Goal: Task Accomplishment & Management: Complete application form

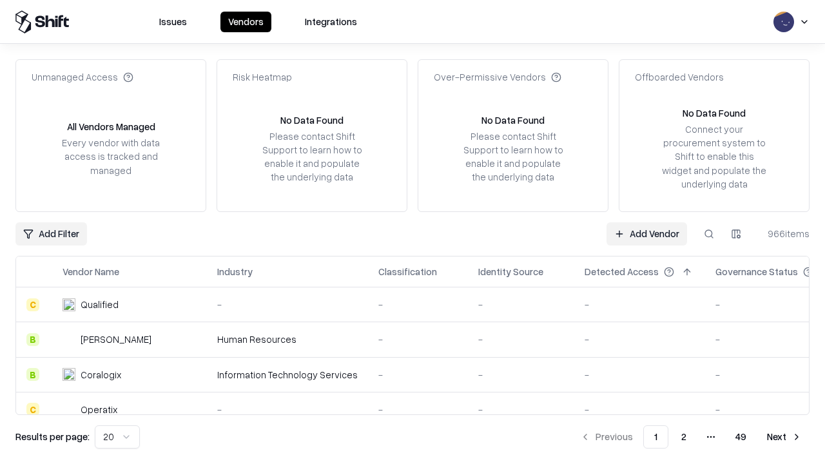
click at [646, 233] on link "Add Vendor" at bounding box center [646, 233] width 81 height 23
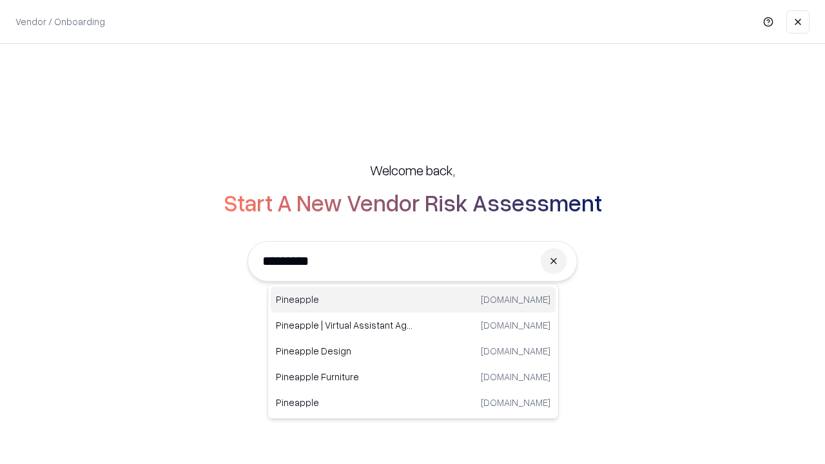
click at [413, 300] on div "Pineapple [DOMAIN_NAME]" at bounding box center [413, 300] width 285 height 26
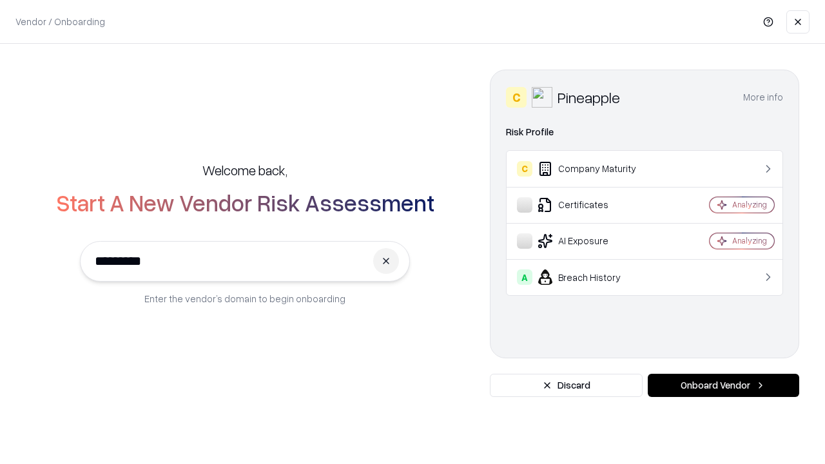
type input "*********"
click at [723, 385] on button "Onboard Vendor" at bounding box center [723, 385] width 151 height 23
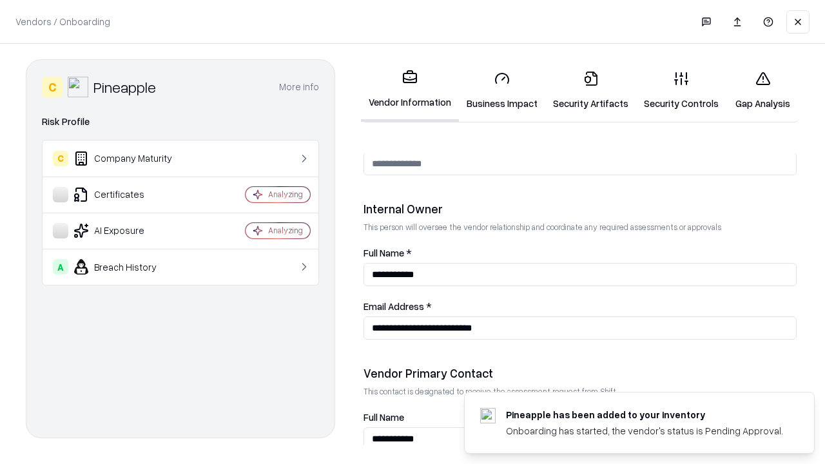
scroll to position [668, 0]
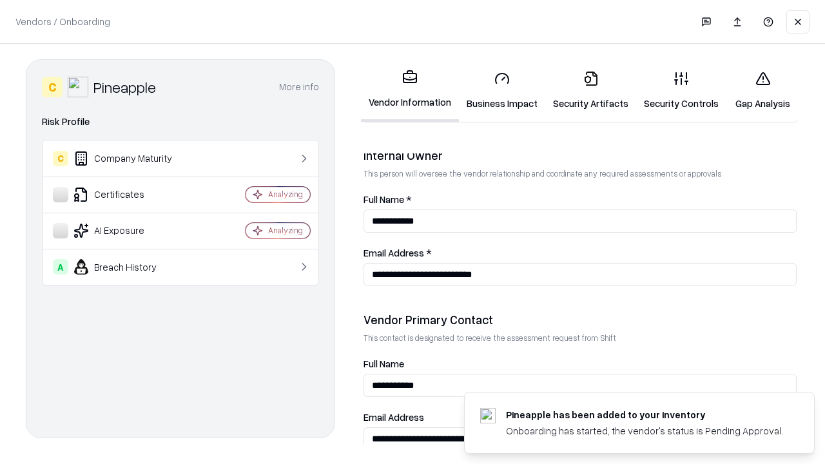
click at [502, 90] on link "Business Impact" at bounding box center [502, 91] width 86 height 60
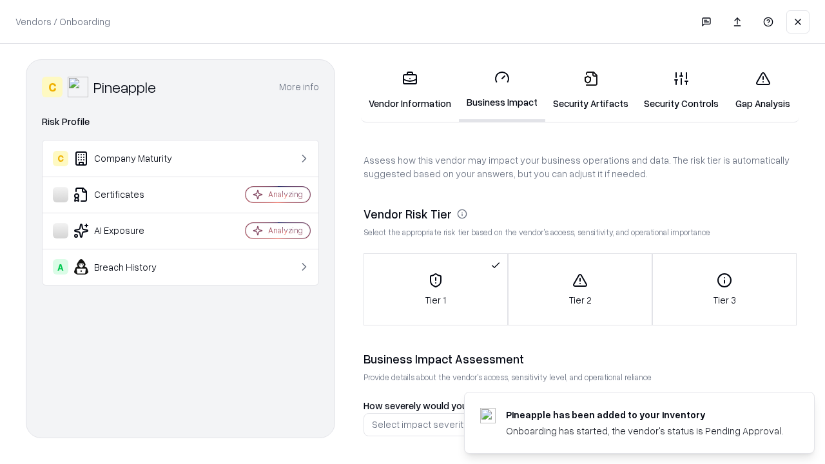
click at [590, 90] on link "Security Artifacts" at bounding box center [590, 91] width 91 height 60
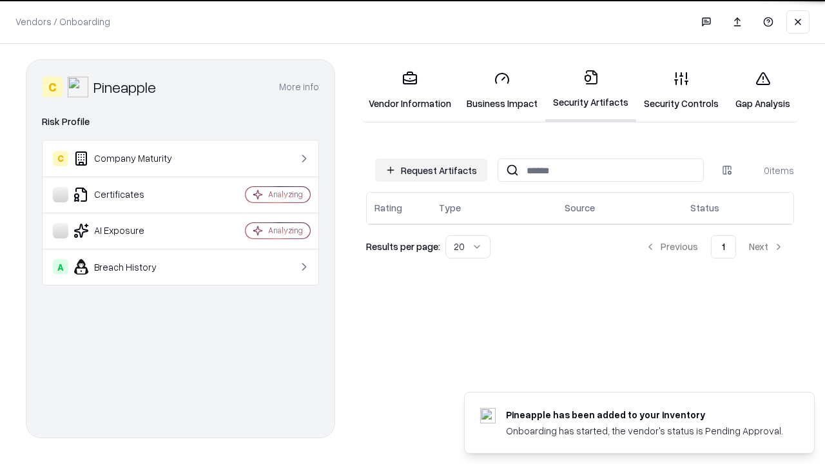
click at [431, 169] on button "Request Artifacts" at bounding box center [431, 170] width 112 height 23
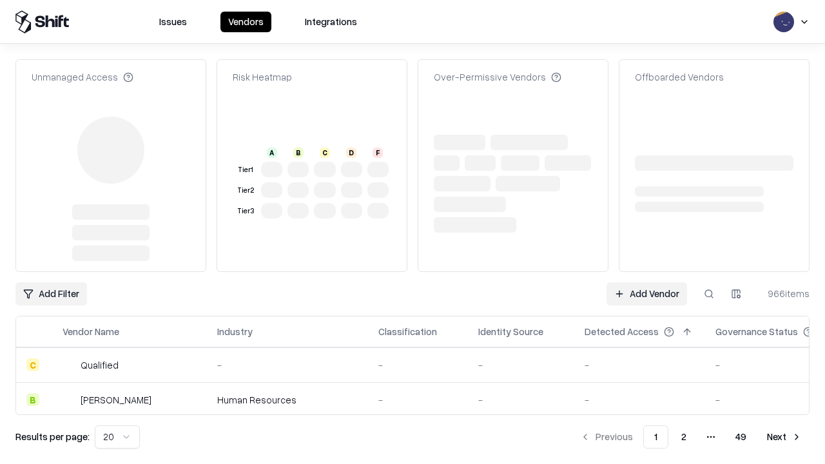
click at [646, 282] on link "Add Vendor" at bounding box center [646, 293] width 81 height 23
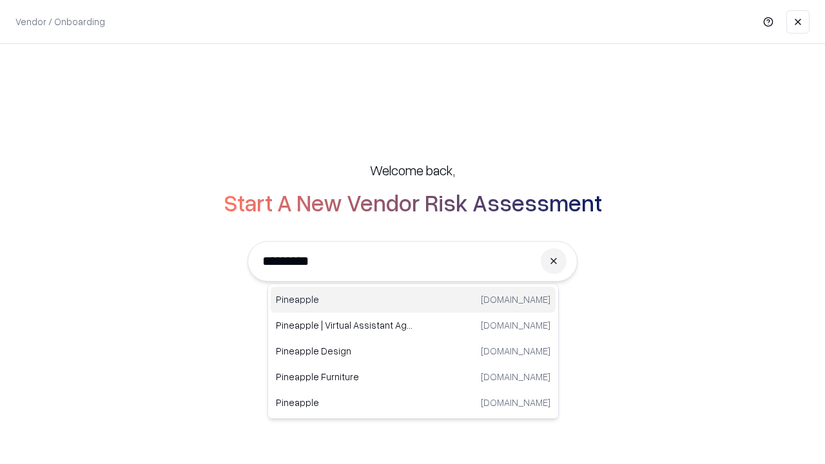
click at [413, 300] on div "Pineapple [DOMAIN_NAME]" at bounding box center [413, 300] width 285 height 26
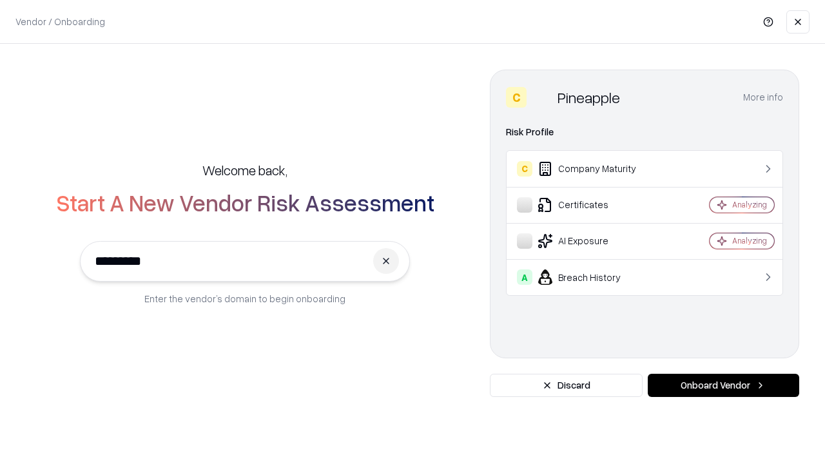
type input "*********"
click at [723, 385] on button "Onboard Vendor" at bounding box center [723, 385] width 151 height 23
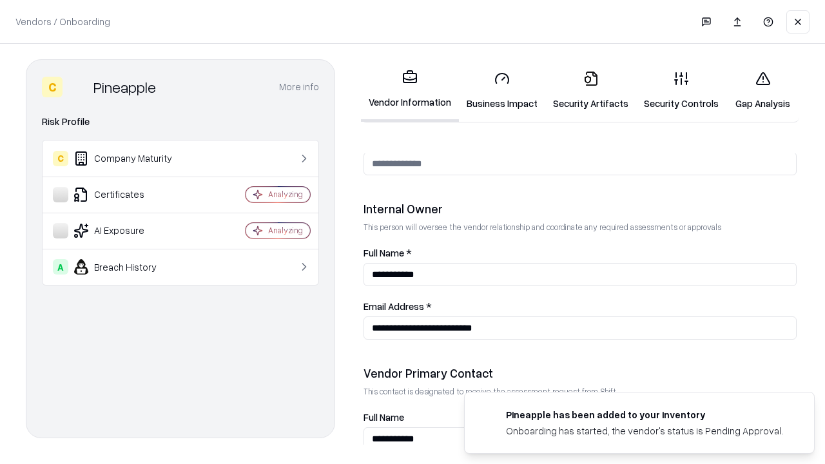
scroll to position [668, 0]
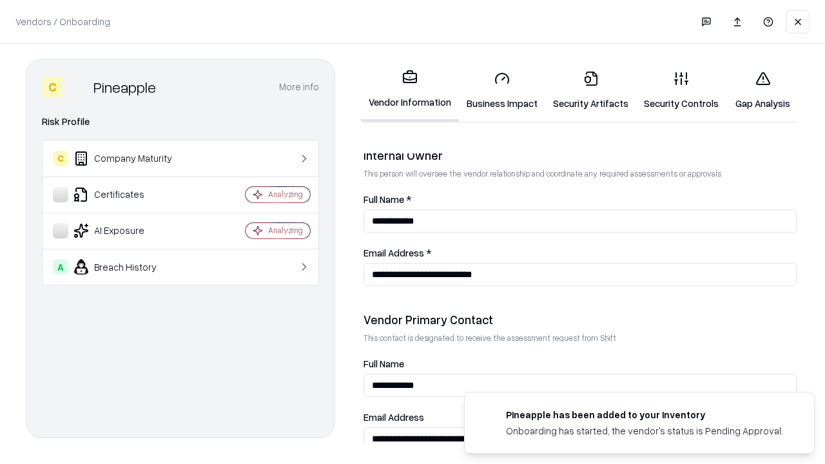
click at [762, 90] on link "Gap Analysis" at bounding box center [762, 91] width 73 height 60
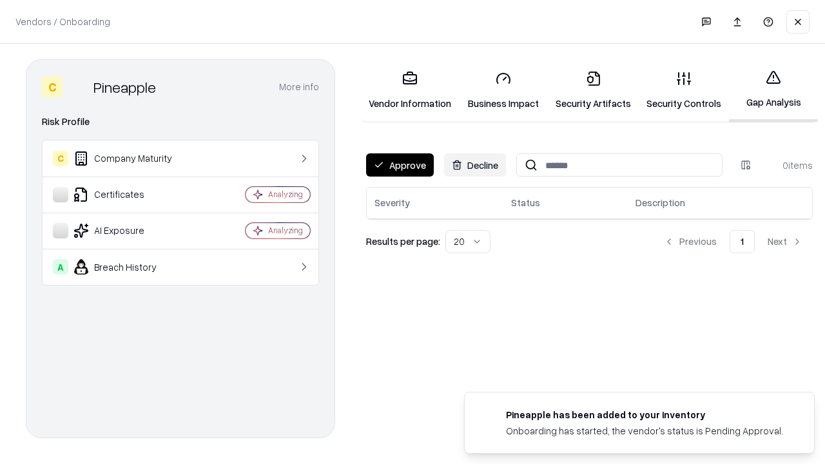
click at [400, 165] on button "Approve" at bounding box center [400, 164] width 68 height 23
